Goal: Task Accomplishment & Management: Use online tool/utility

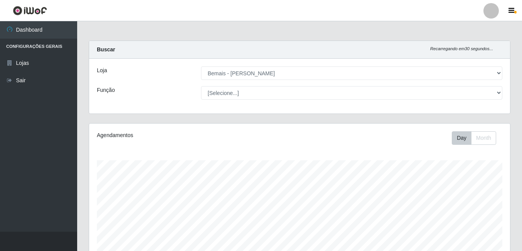
select select "230"
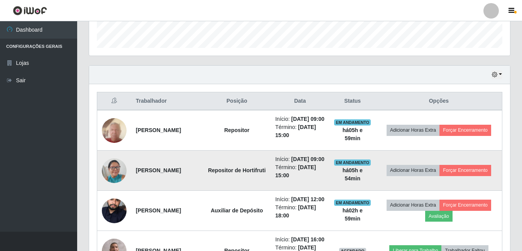
scroll to position [211, 0]
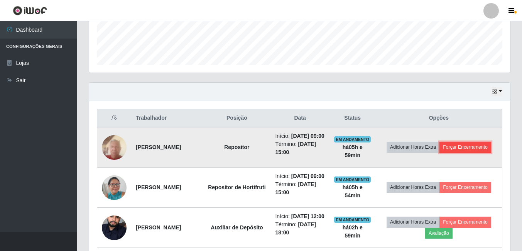
click at [440, 152] on button "Forçar Encerramento" at bounding box center [466, 147] width 52 height 11
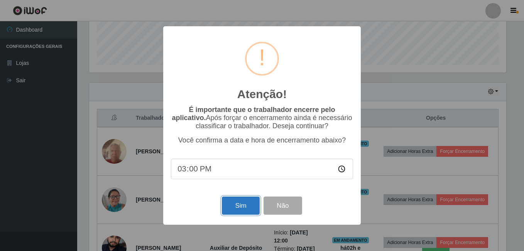
click at [232, 201] on button "Sim" at bounding box center [240, 205] width 37 height 18
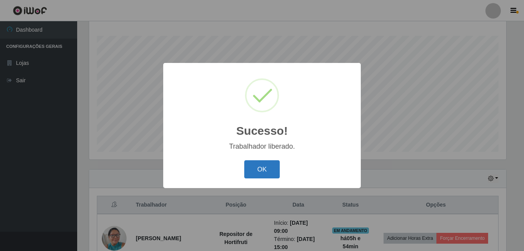
click at [270, 166] on button "OK" at bounding box center [262, 169] width 36 height 18
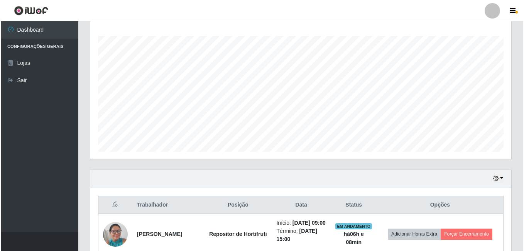
scroll to position [279, 0]
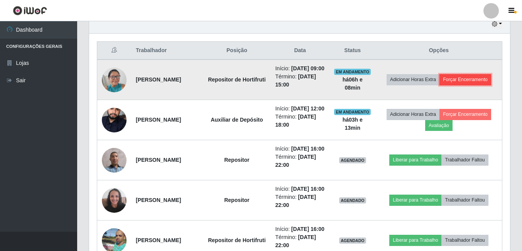
click at [442, 85] on button "Forçar Encerramento" at bounding box center [466, 79] width 52 height 11
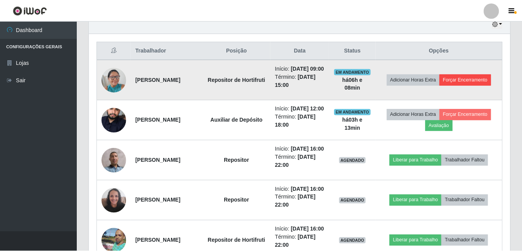
scroll to position [160, 417]
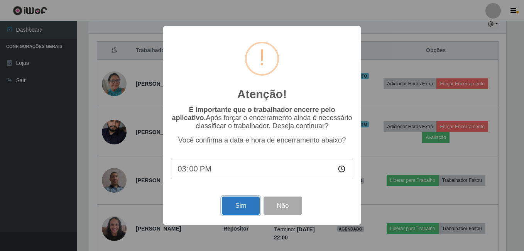
click at [256, 206] on button "Sim" at bounding box center [240, 205] width 37 height 18
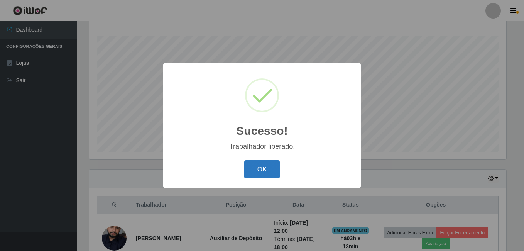
click at [252, 173] on button "OK" at bounding box center [262, 169] width 36 height 18
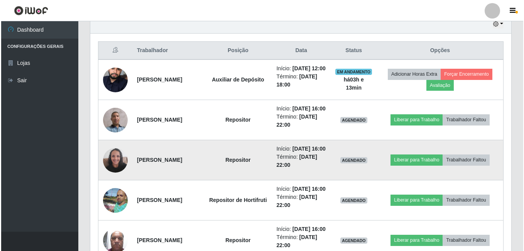
scroll to position [317, 0]
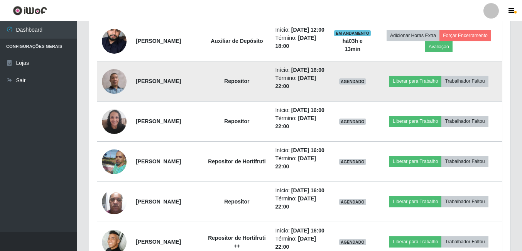
click at [105, 91] on img at bounding box center [114, 81] width 25 height 25
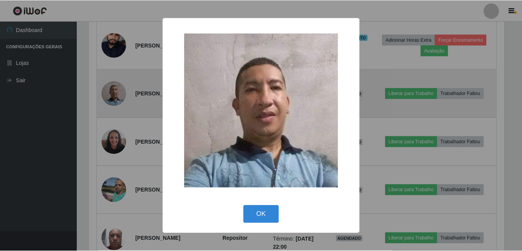
scroll to position [160, 417]
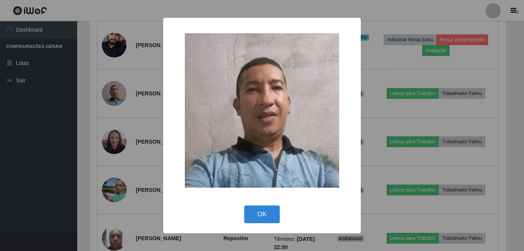
click at [106, 93] on div "× OK Cancel" at bounding box center [262, 125] width 524 height 251
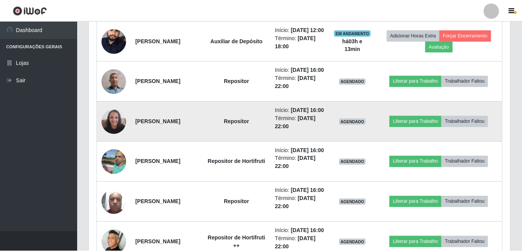
scroll to position [160, 421]
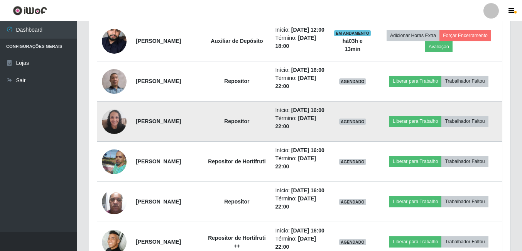
click at [129, 142] on td at bounding box center [114, 122] width 34 height 40
click at [122, 138] on img at bounding box center [114, 121] width 25 height 33
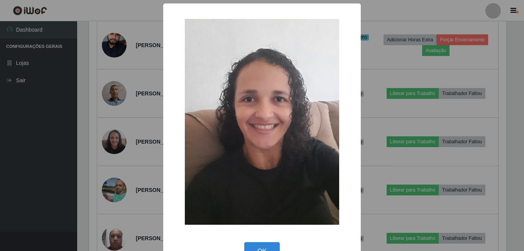
click at [122, 143] on div "× OK Cancel" at bounding box center [262, 125] width 524 height 251
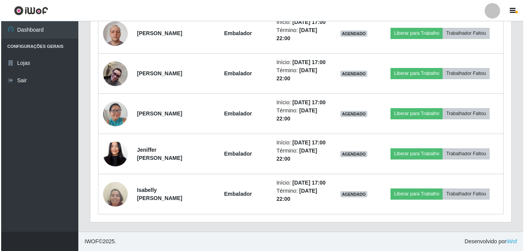
scroll to position [655, 0]
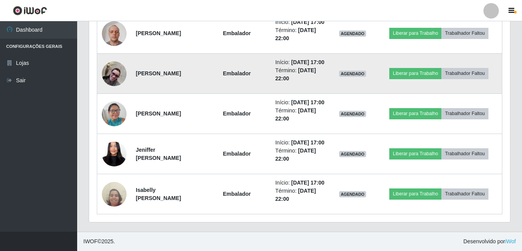
click at [125, 61] on img at bounding box center [114, 73] width 25 height 25
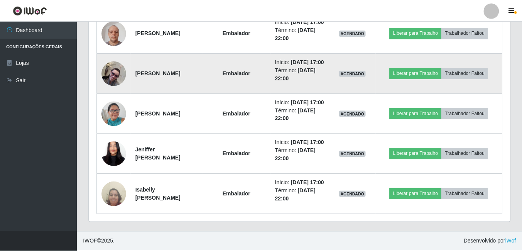
scroll to position [160, 417]
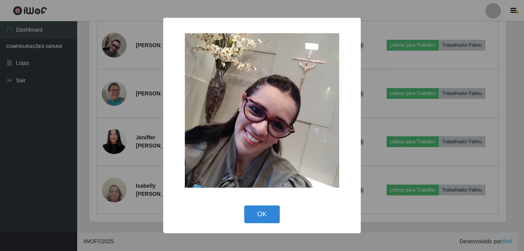
click at [105, 102] on div "× OK Cancel" at bounding box center [262, 125] width 524 height 251
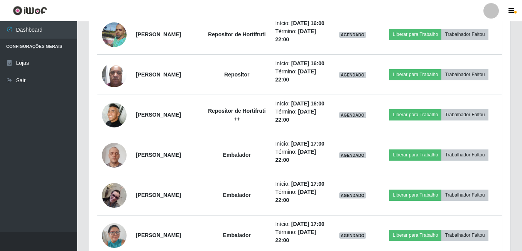
scroll to position [462, 0]
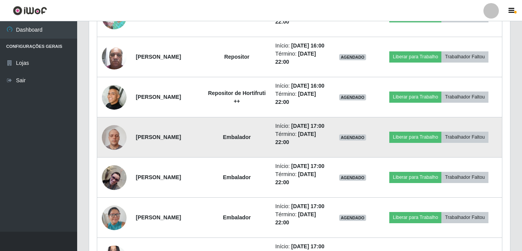
click at [123, 154] on img at bounding box center [114, 137] width 25 height 33
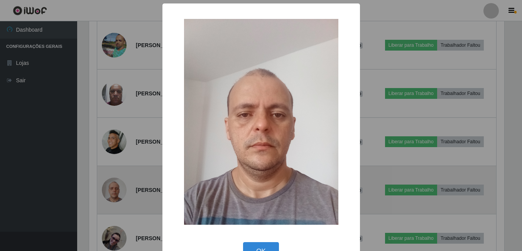
scroll to position [160, 417]
click at [123, 187] on div "× OK Cancel" at bounding box center [262, 125] width 524 height 251
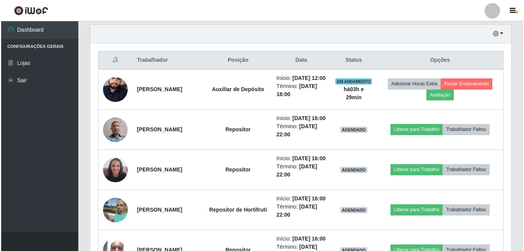
scroll to position [308, 0]
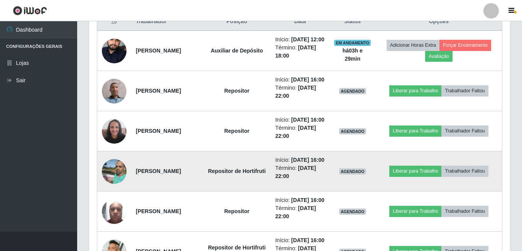
click at [118, 188] on img at bounding box center [114, 170] width 25 height 33
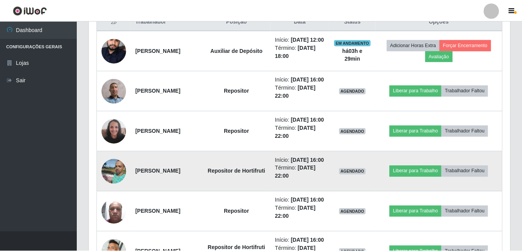
scroll to position [160, 417]
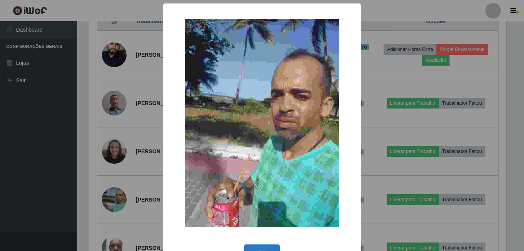
click at [269, 248] on button "OK" at bounding box center [262, 253] width 36 height 18
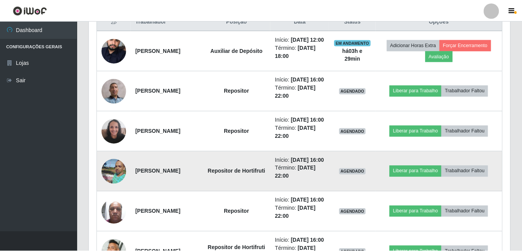
scroll to position [160, 421]
click at [109, 188] on img at bounding box center [114, 170] width 25 height 33
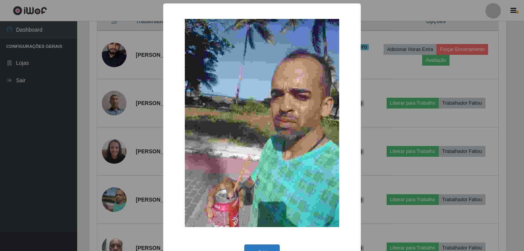
click at [249, 245] on button "OK" at bounding box center [262, 253] width 36 height 18
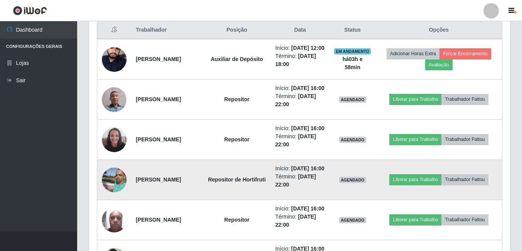
scroll to position [308, 0]
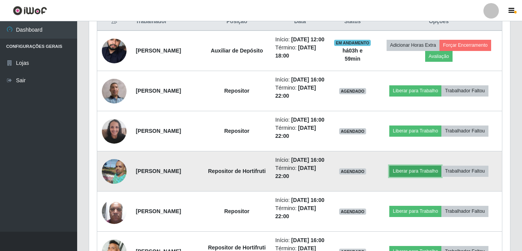
click at [406, 176] on button "Liberar para Trabalho" at bounding box center [415, 171] width 52 height 11
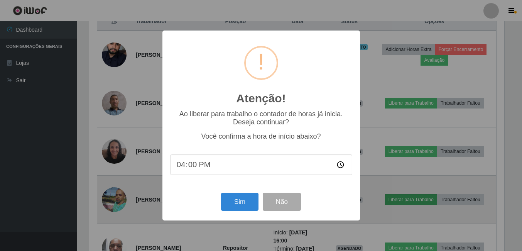
scroll to position [160, 417]
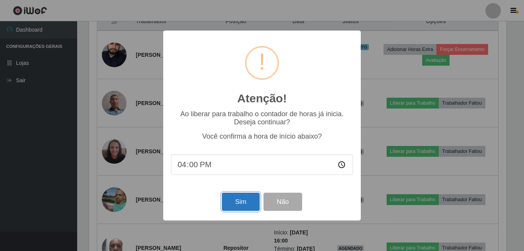
click at [236, 203] on button "Sim" at bounding box center [240, 202] width 37 height 18
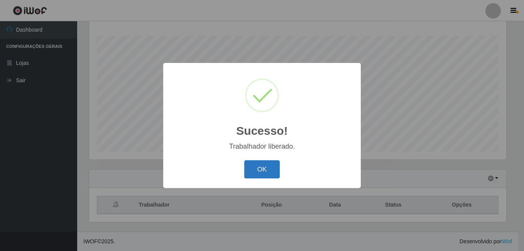
click at [255, 167] on button "OK" at bounding box center [262, 169] width 36 height 18
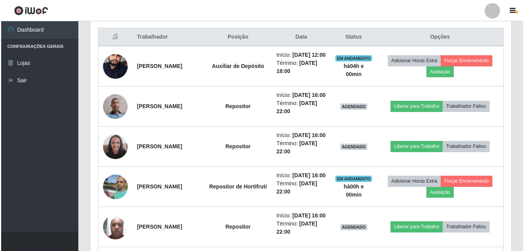
scroll to position [279, 0]
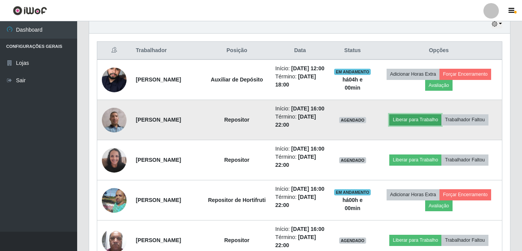
click at [406, 125] on button "Liberar para Trabalho" at bounding box center [415, 119] width 52 height 11
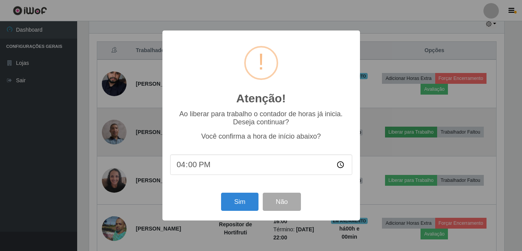
scroll to position [160, 417]
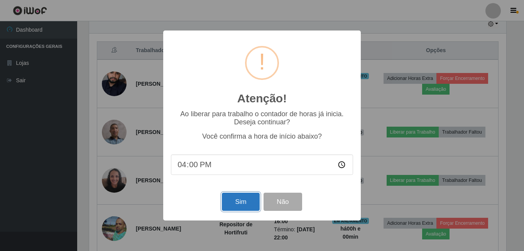
click at [236, 202] on button "Sim" at bounding box center [240, 202] width 37 height 18
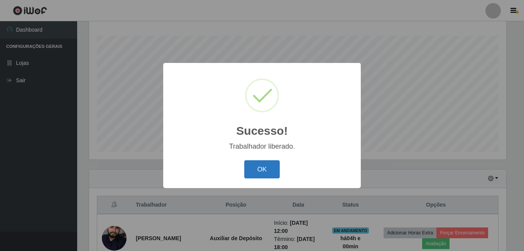
click at [254, 171] on button "OK" at bounding box center [262, 169] width 36 height 18
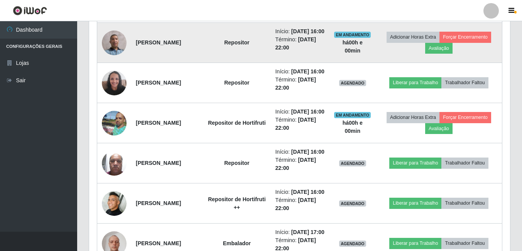
scroll to position [394, 0]
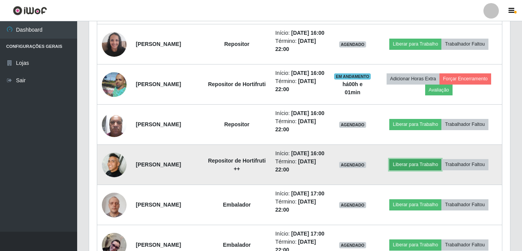
click at [408, 170] on button "Liberar para Trabalho" at bounding box center [415, 164] width 52 height 11
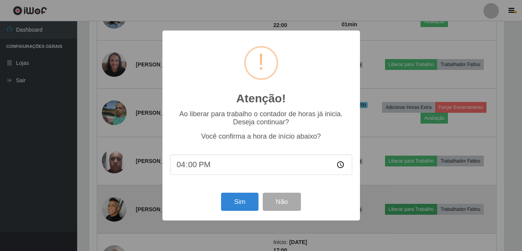
scroll to position [160, 417]
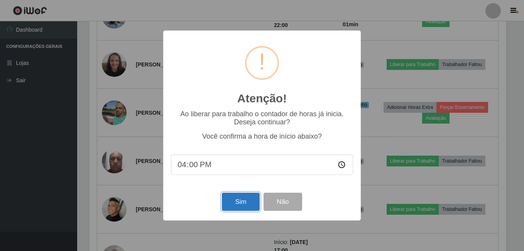
click at [242, 206] on button "Sim" at bounding box center [240, 202] width 37 height 18
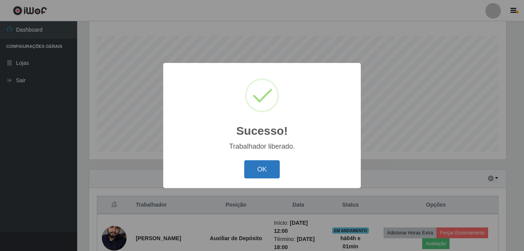
click at [261, 170] on button "OK" at bounding box center [262, 169] width 36 height 18
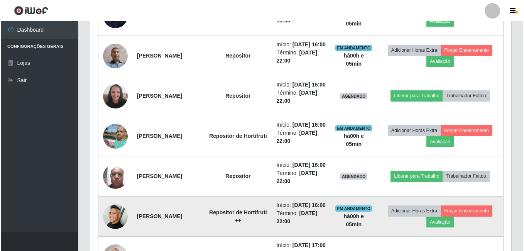
scroll to position [356, 0]
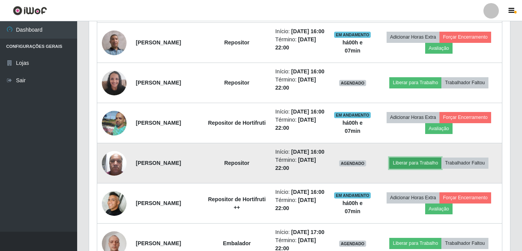
click at [410, 168] on button "Liberar para Trabalho" at bounding box center [415, 162] width 52 height 11
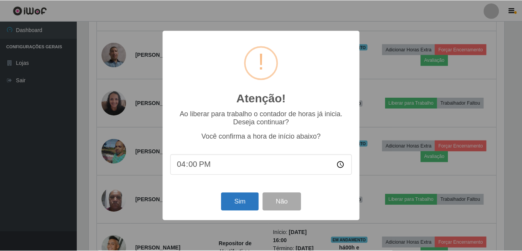
scroll to position [160, 417]
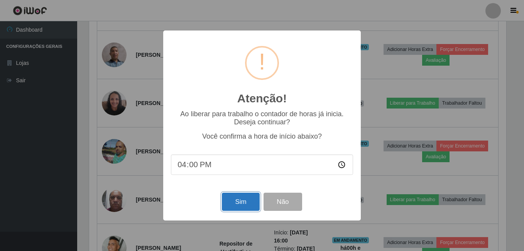
click at [244, 203] on button "Sim" at bounding box center [240, 202] width 37 height 18
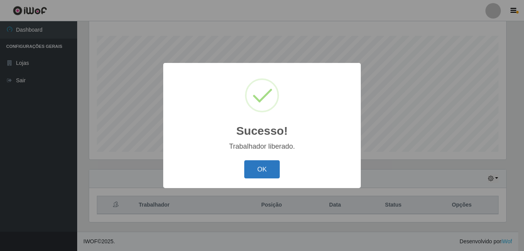
click at [258, 168] on button "OK" at bounding box center [262, 169] width 36 height 18
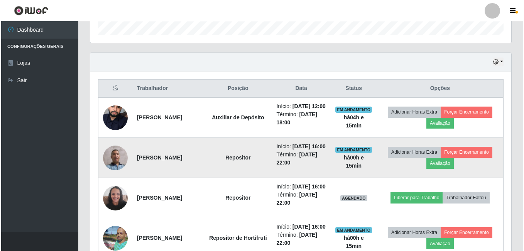
scroll to position [279, 0]
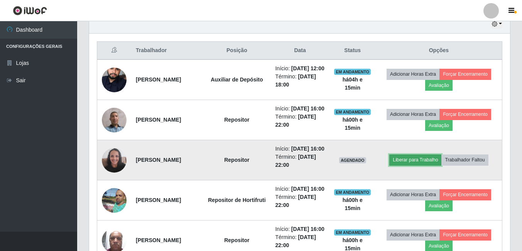
click at [411, 165] on button "Liberar para Trabalho" at bounding box center [415, 159] width 52 height 11
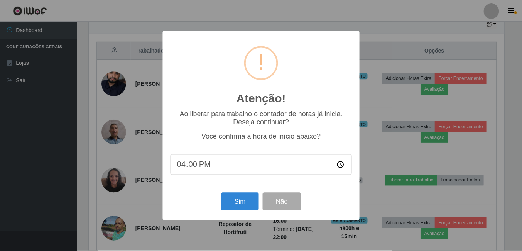
scroll to position [160, 417]
click at [247, 205] on button "Sim" at bounding box center [240, 202] width 37 height 18
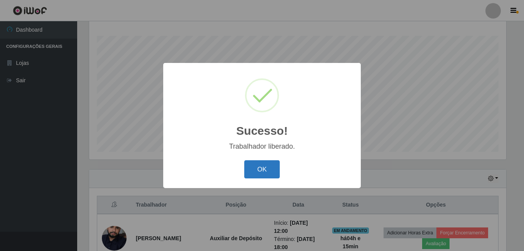
click at [259, 174] on button "OK" at bounding box center [262, 169] width 36 height 18
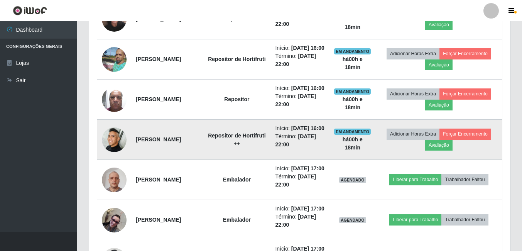
scroll to position [433, 0]
